Goal: Information Seeking & Learning: Learn about a topic

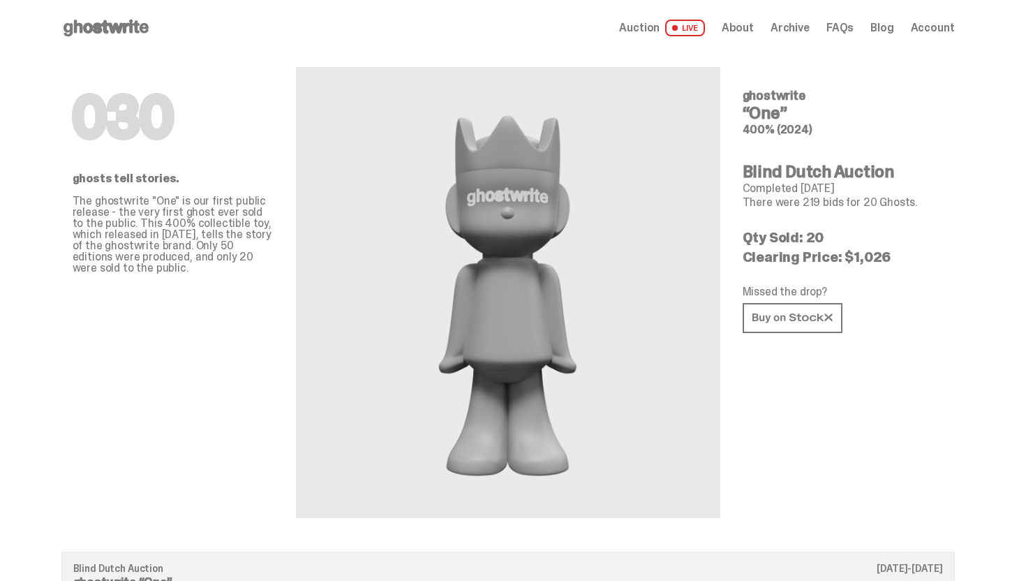
click at [659, 30] on span "Auction" at bounding box center [639, 27] width 40 height 11
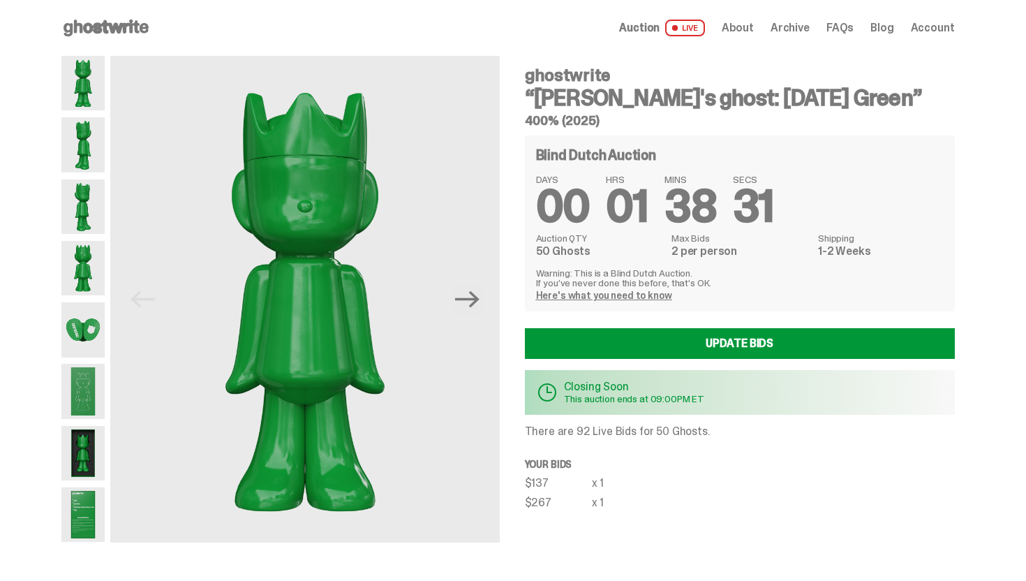
click at [87, 460] on img at bounding box center [83, 453] width 44 height 54
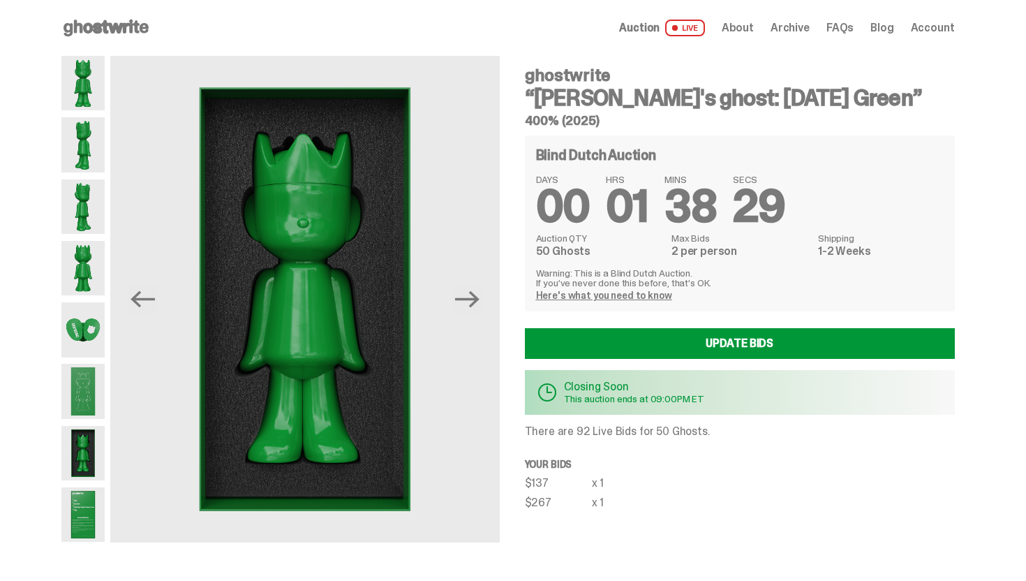
click at [75, 521] on img at bounding box center [83, 514] width 44 height 54
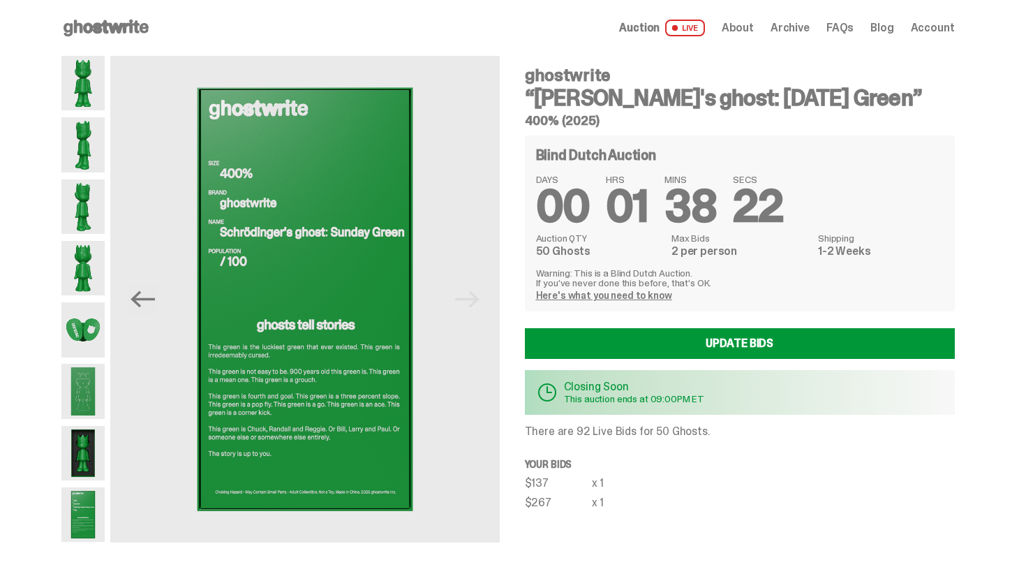
click at [87, 82] on img at bounding box center [83, 83] width 44 height 54
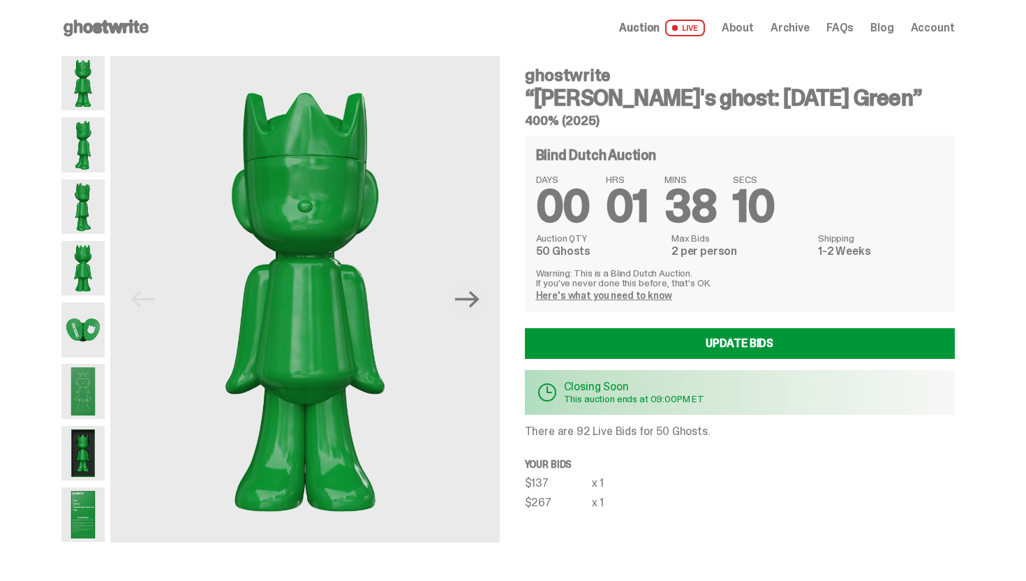
click at [789, 24] on span "Archive" at bounding box center [789, 27] width 39 height 11
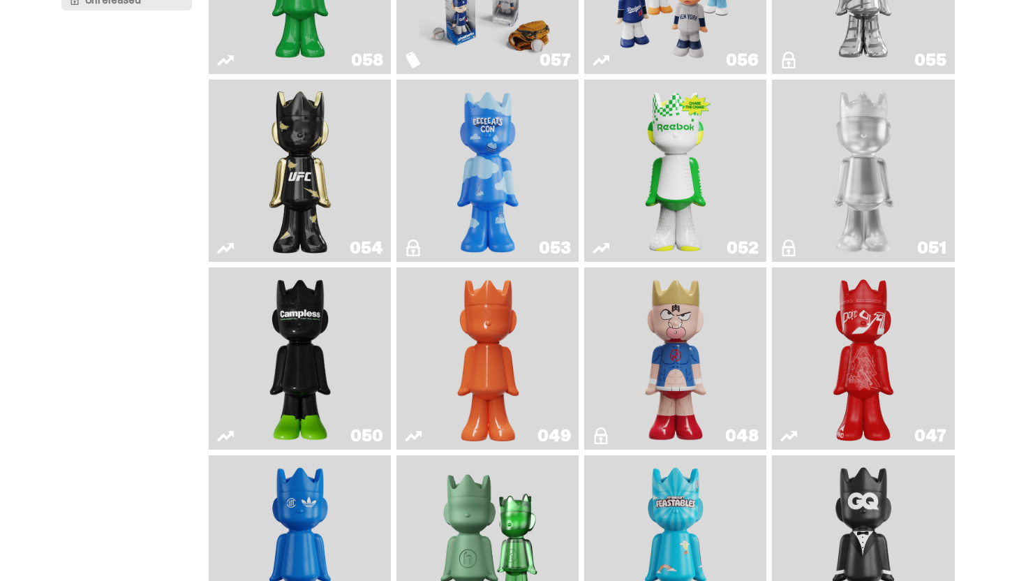
scroll to position [258, 0]
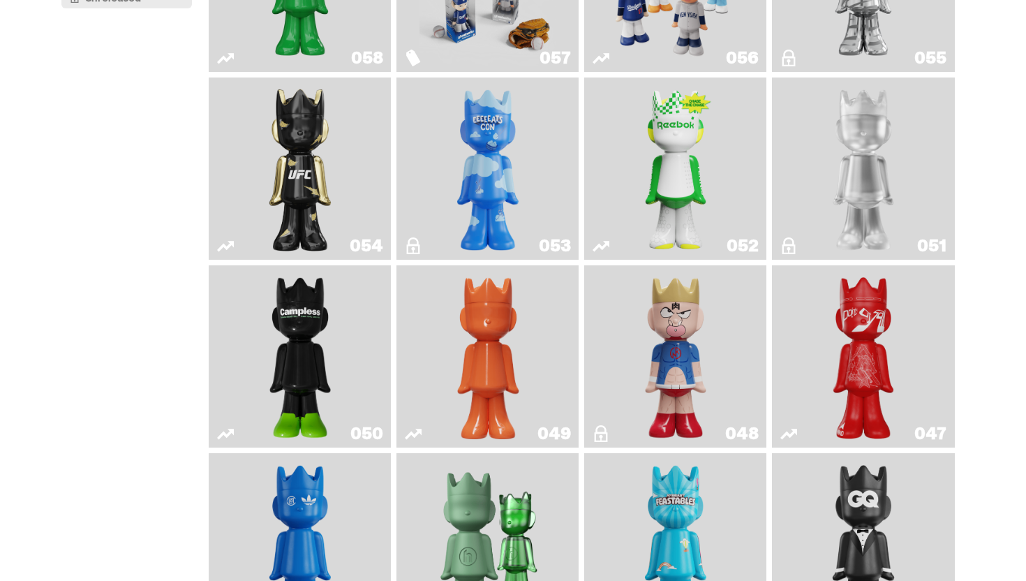
click at [310, 218] on img "Ruby" at bounding box center [300, 168] width 74 height 171
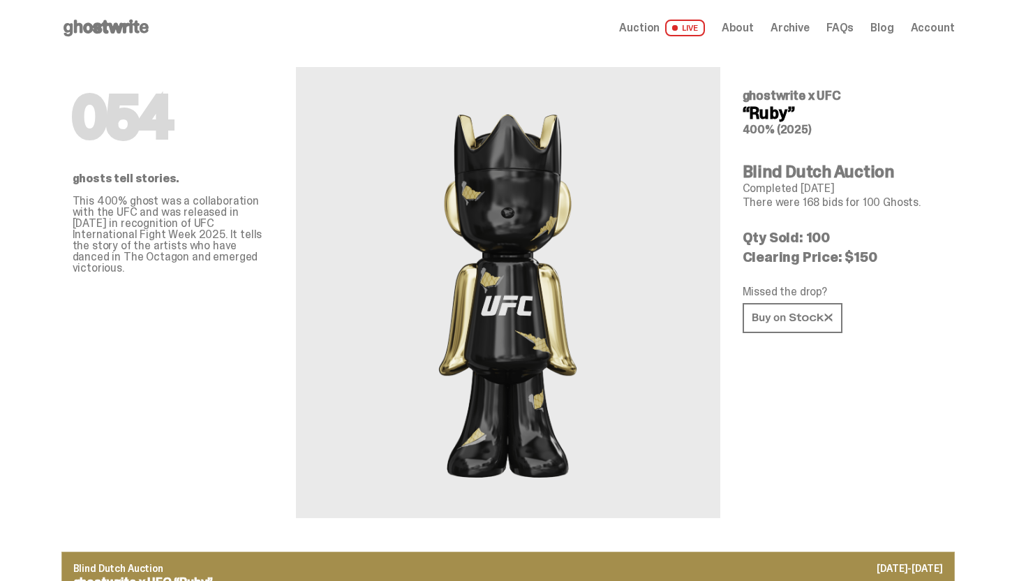
scroll to position [258, 0]
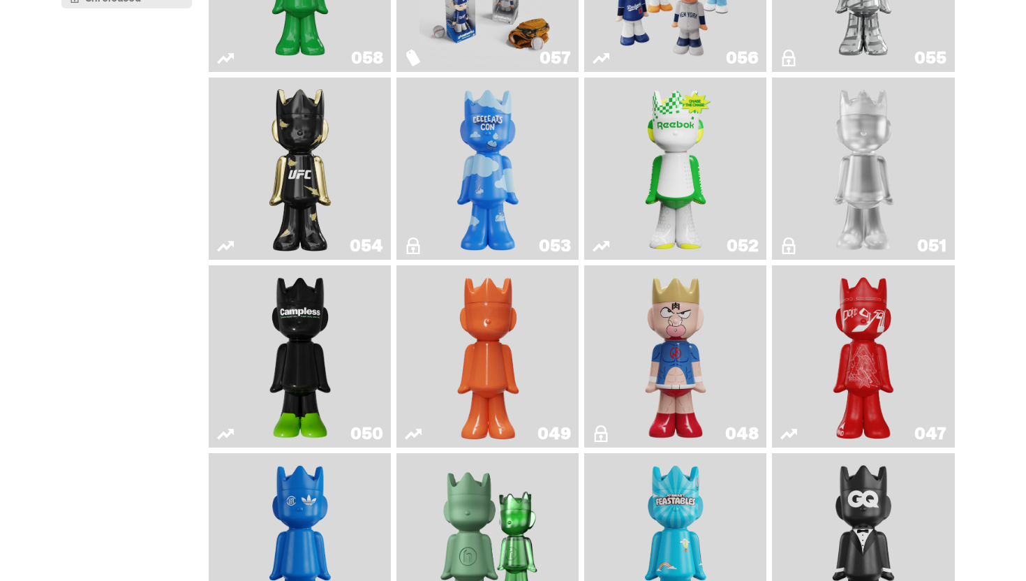
click at [473, 392] on img "Schrödinger's ghost: Orange Vibe" at bounding box center [488, 356] width 74 height 171
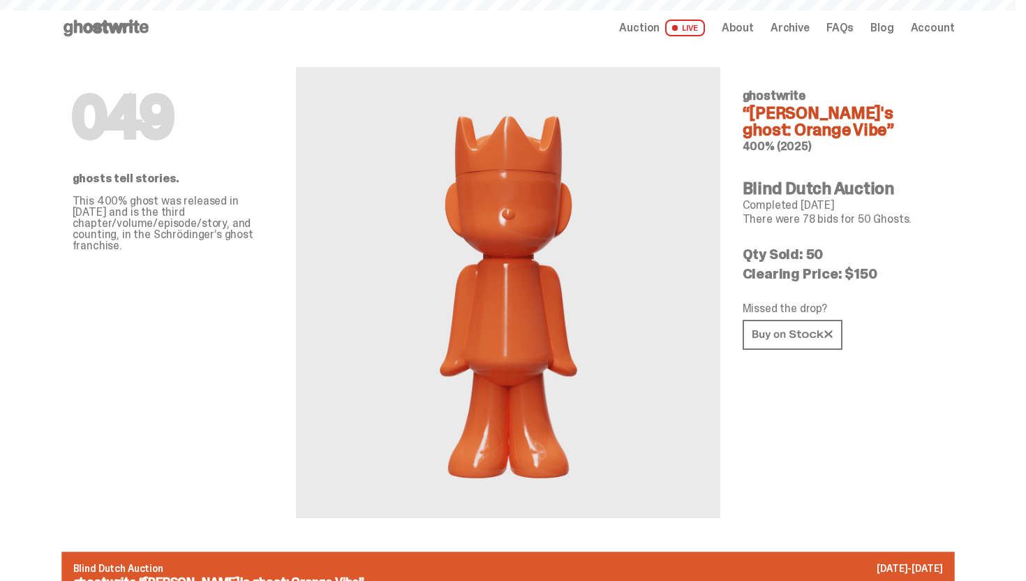
scroll to position [258, 0]
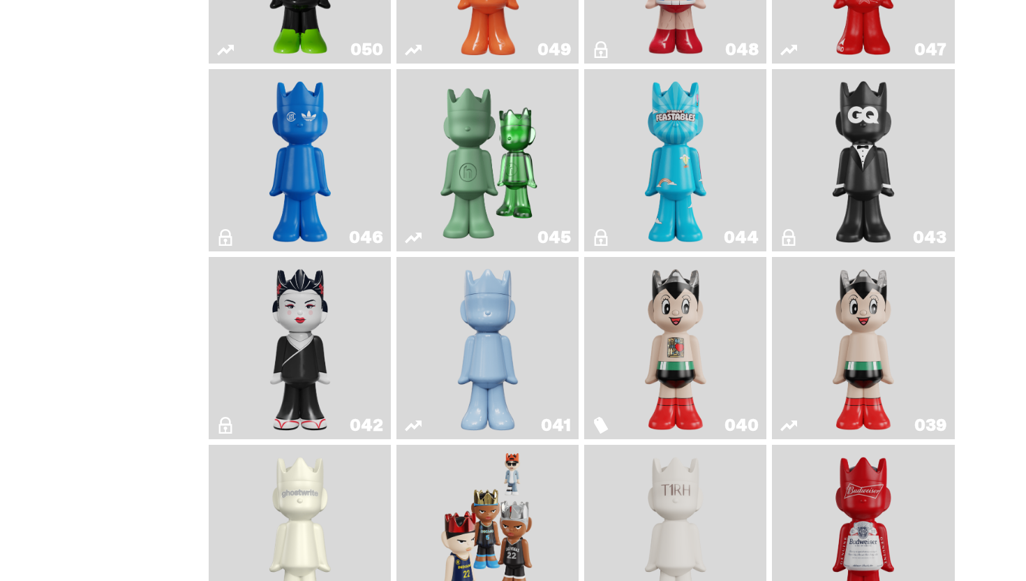
scroll to position [652, 0]
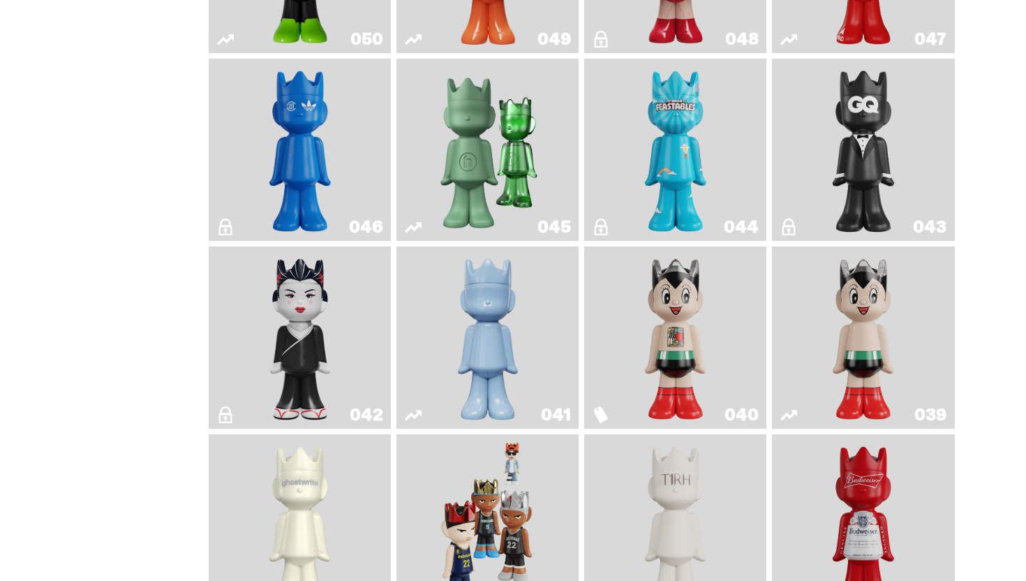
click at [546, 326] on link "041" at bounding box center [487, 337] width 165 height 171
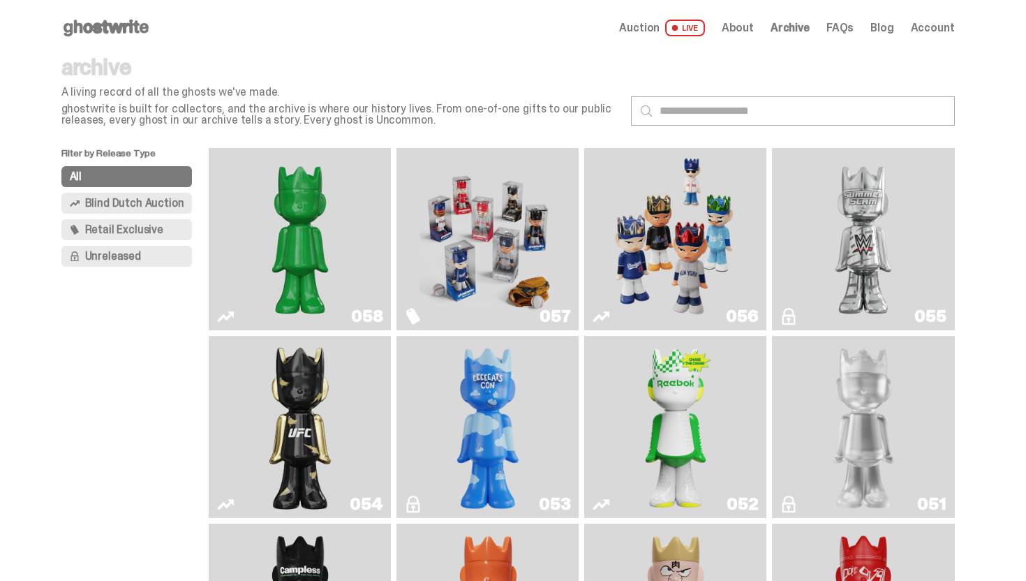
click at [124, 27] on use at bounding box center [105, 28] width 85 height 17
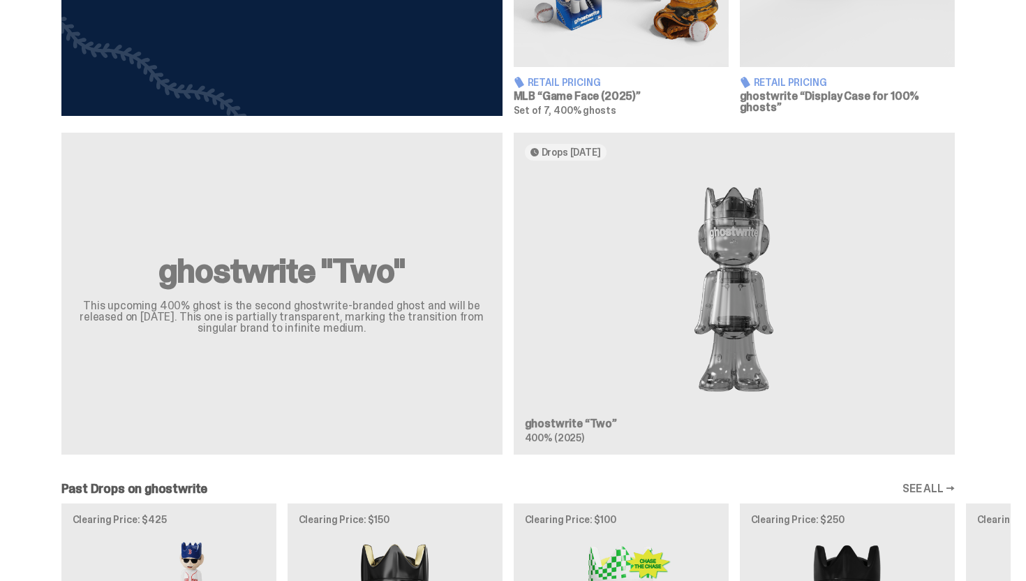
scroll to position [1067, 0]
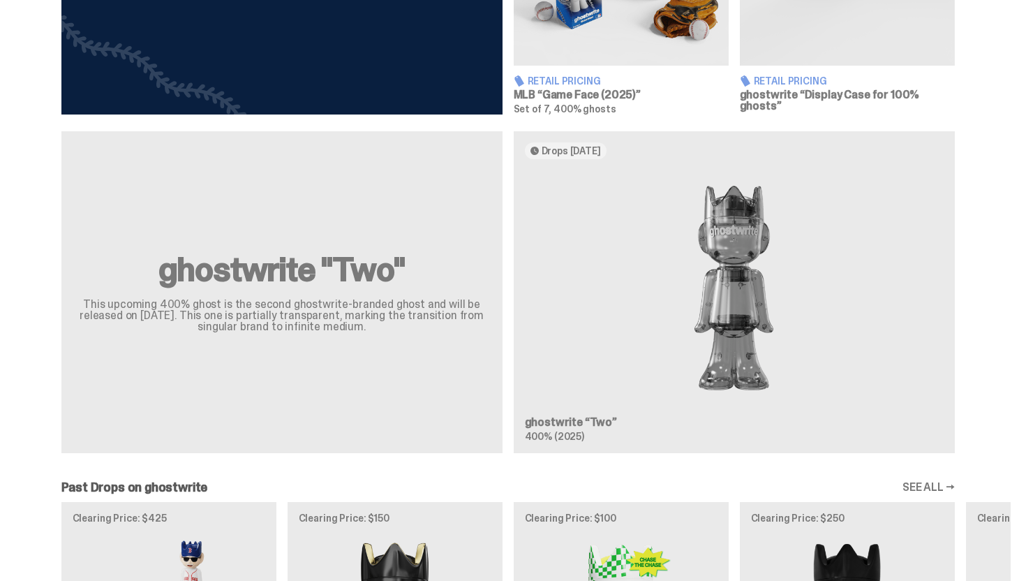
click at [752, 305] on div "ghostwrite "Two" This upcoming 400% ghost is the second ghostwrite-branded ghos…" at bounding box center [508, 298] width 1005 height 334
click at [751, 303] on div "ghostwrite "Two" This upcoming 400% ghost is the second ghostwrite-branded ghos…" at bounding box center [508, 298] width 1005 height 334
click at [751, 304] on div "ghostwrite "Two" This upcoming 400% ghost is the second ghostwrite-branded ghos…" at bounding box center [508, 298] width 1005 height 334
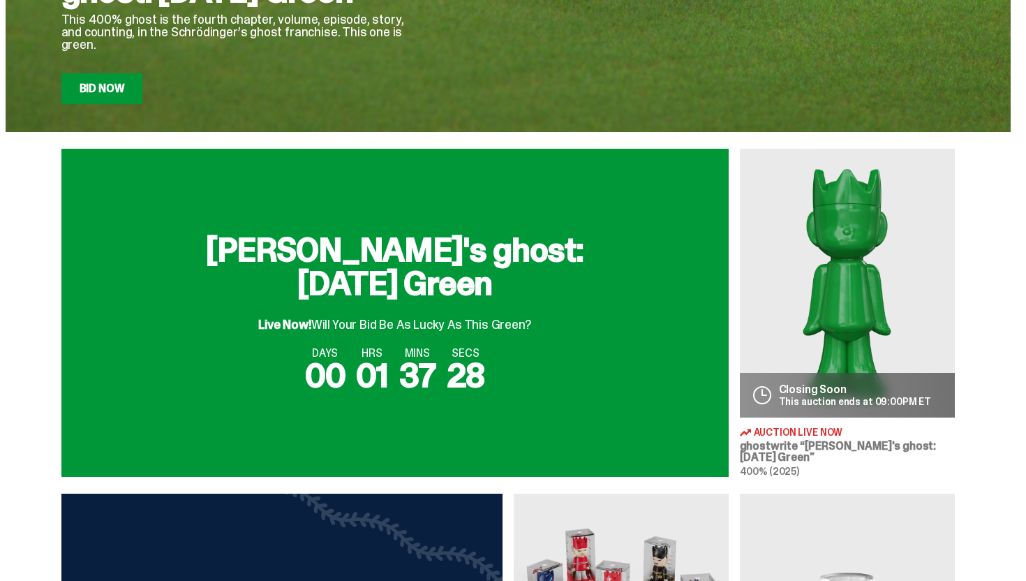
scroll to position [0, 0]
